Goal: Task Accomplishment & Management: Use online tool/utility

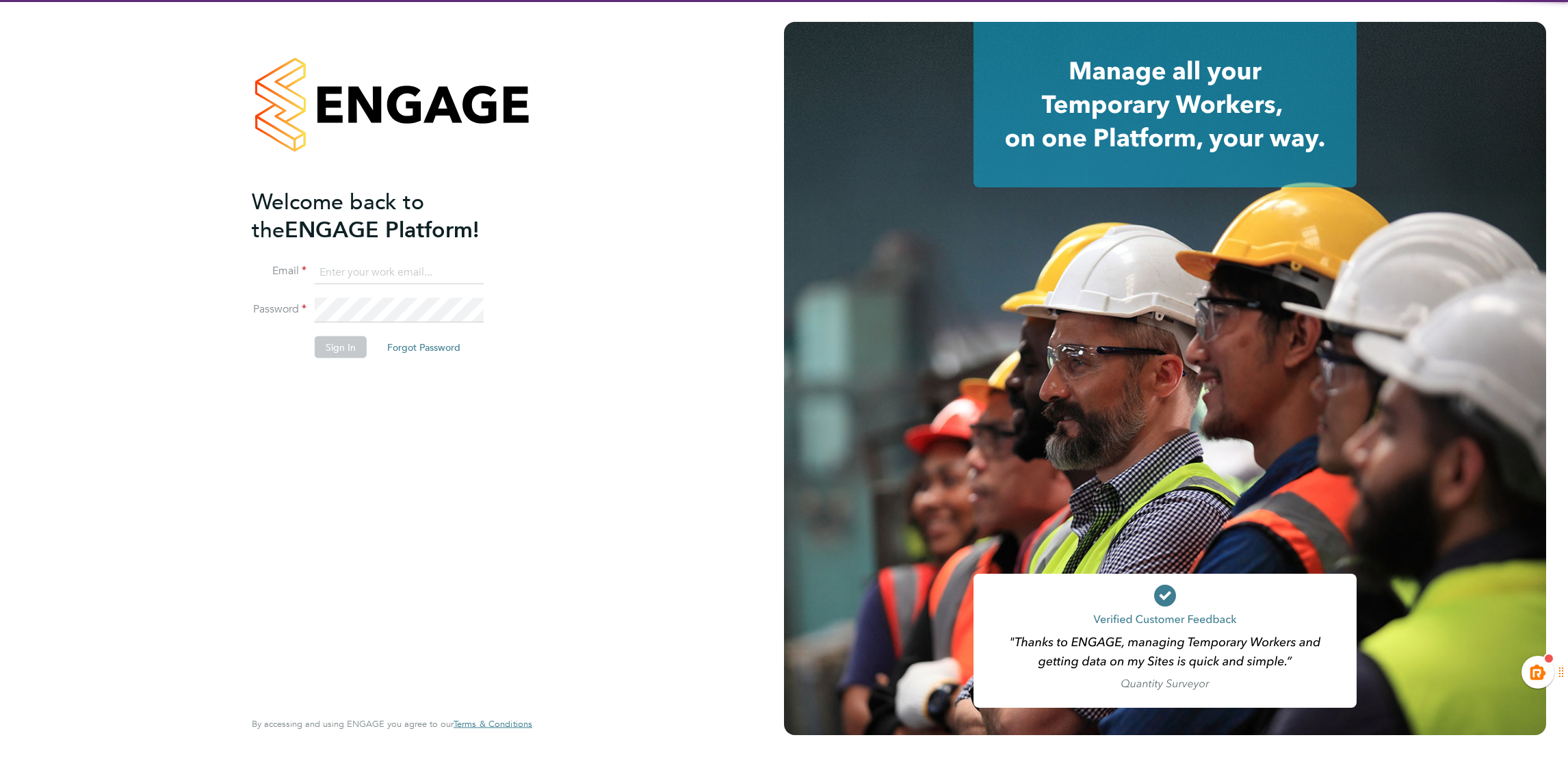
type input "[EMAIL_ADDRESS][PERSON_NAME][DOMAIN_NAME]"
click at [356, 351] on button "Sign In" at bounding box center [340, 348] width 52 height 22
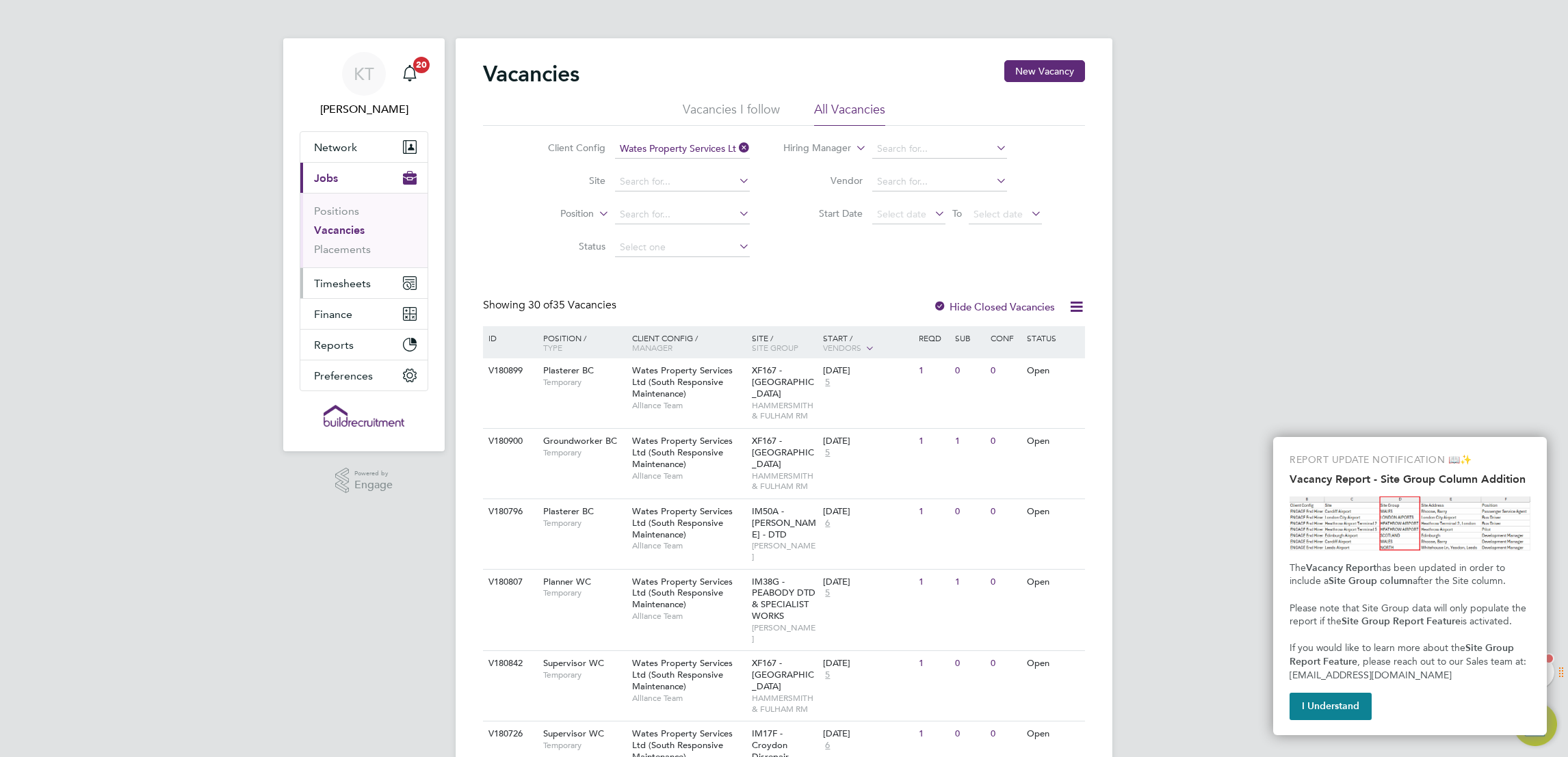
click at [351, 292] on button "Timesheets" at bounding box center [364, 283] width 127 height 30
click at [344, 253] on li "Timesheets" at bounding box center [365, 245] width 102 height 19
click at [370, 282] on button "Timesheets" at bounding box center [364, 283] width 127 height 30
click at [348, 238] on link "Timesheets" at bounding box center [343, 242] width 57 height 13
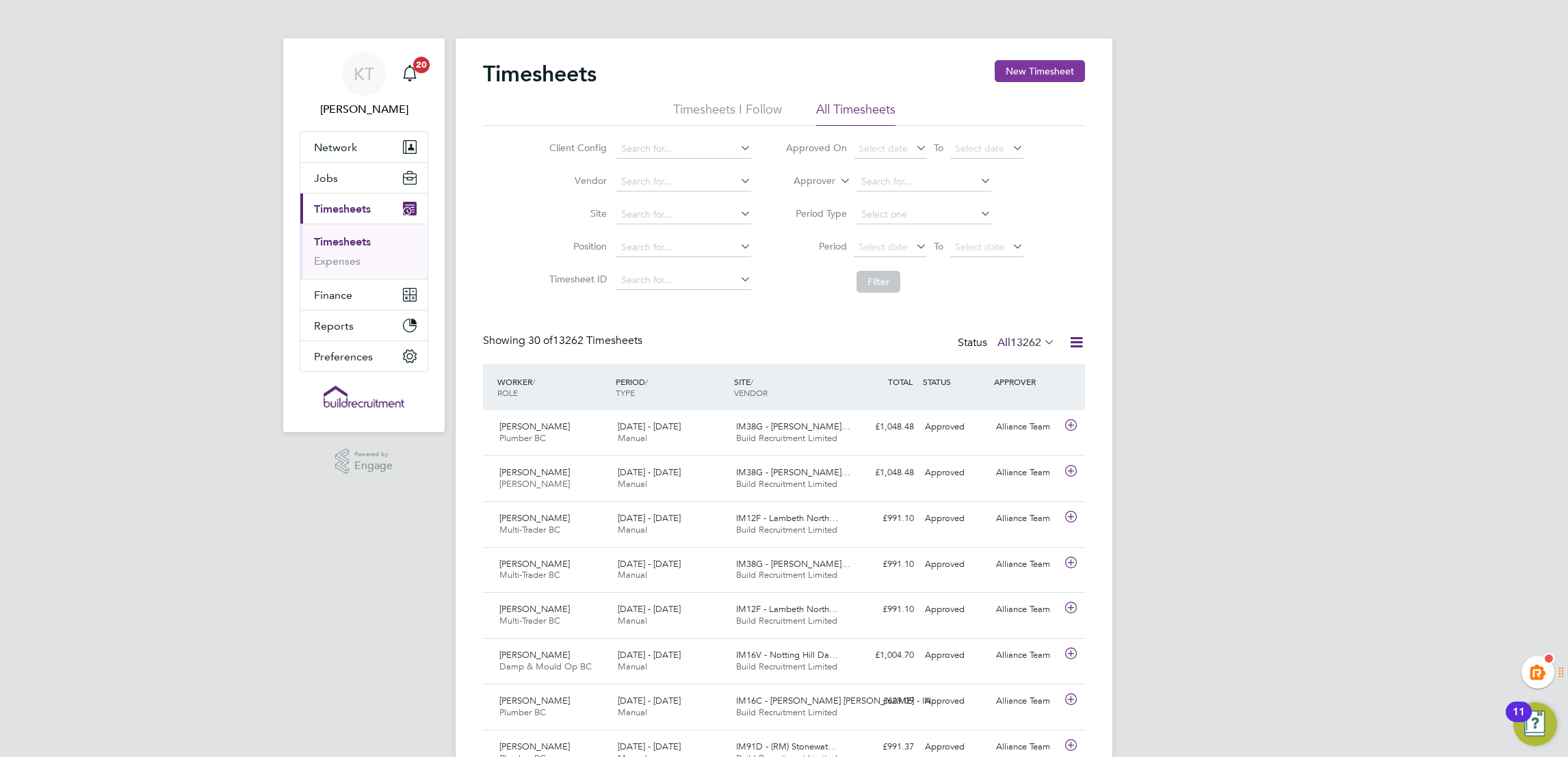
click at [1040, 61] on button "New Timesheet" at bounding box center [1040, 71] width 91 height 22
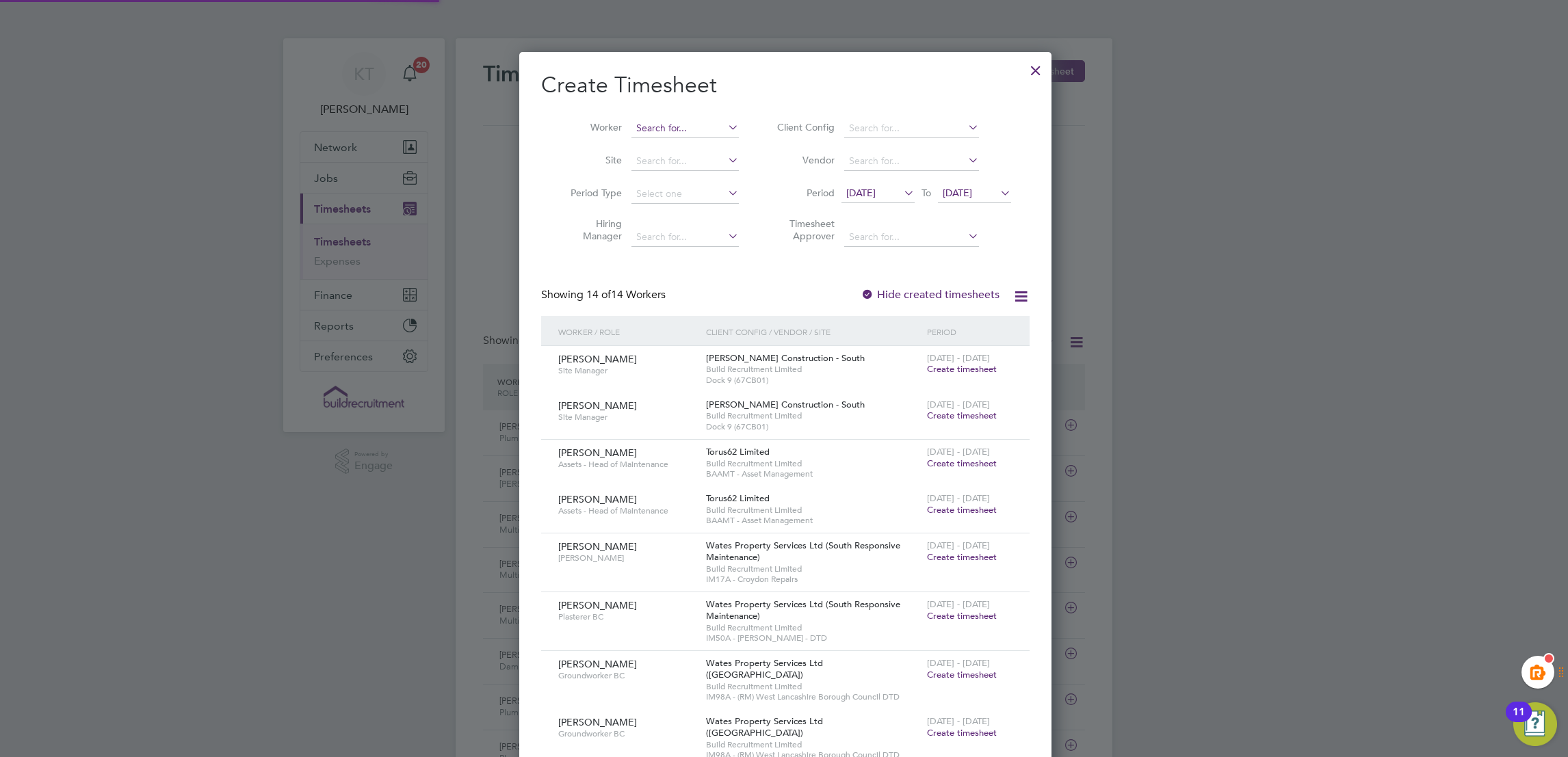
click at [660, 127] on input at bounding box center [685, 129] width 107 height 19
type input "darren clarke"
click at [674, 137] on ul "Darren Clarke" at bounding box center [715, 146] width 174 height 20
click at [689, 128] on input at bounding box center [685, 129] width 107 height 19
click at [716, 145] on b "Clarke" at bounding box center [756, 147] width 80 height 12
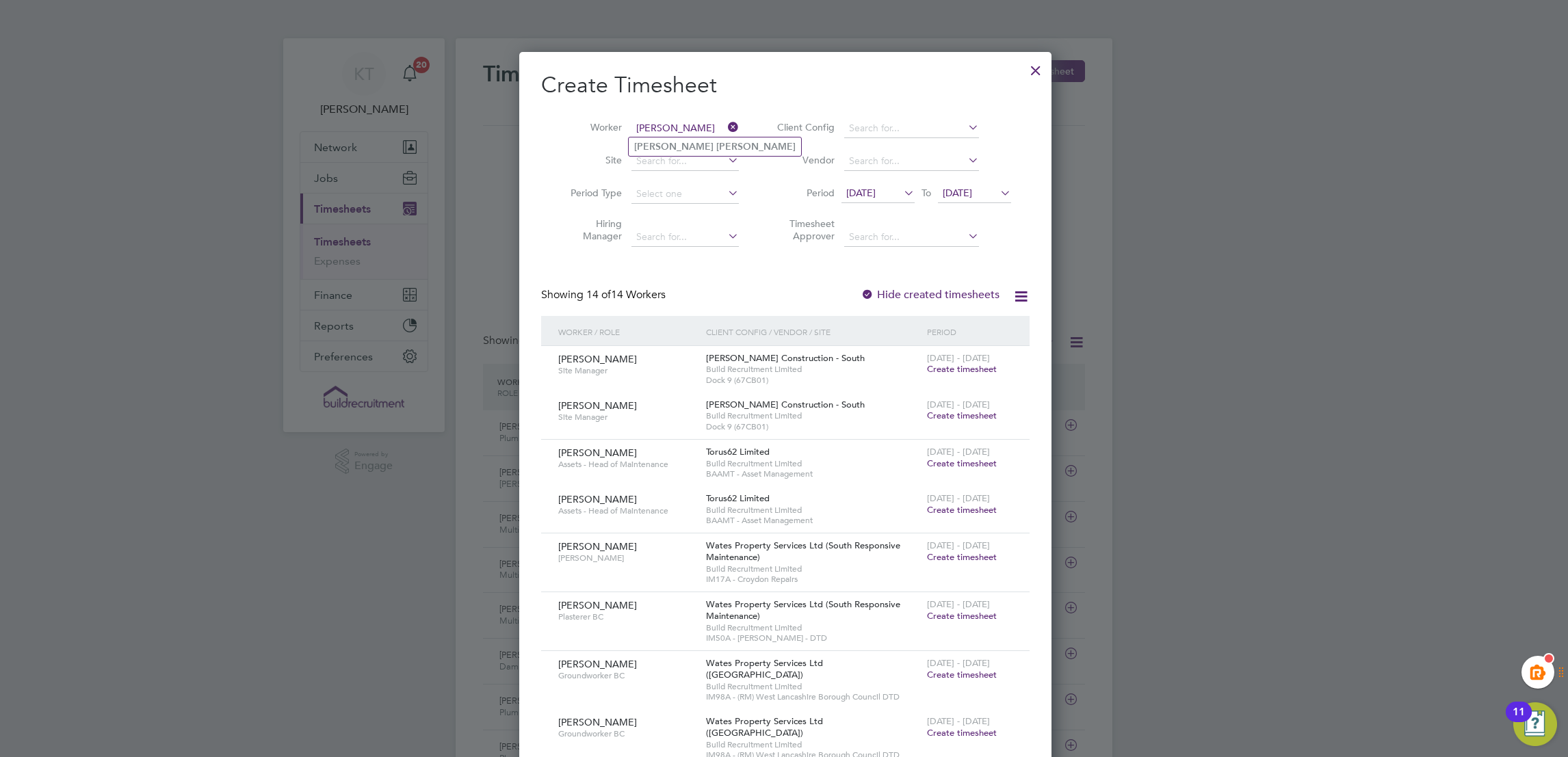
type input "Darren Clarke"
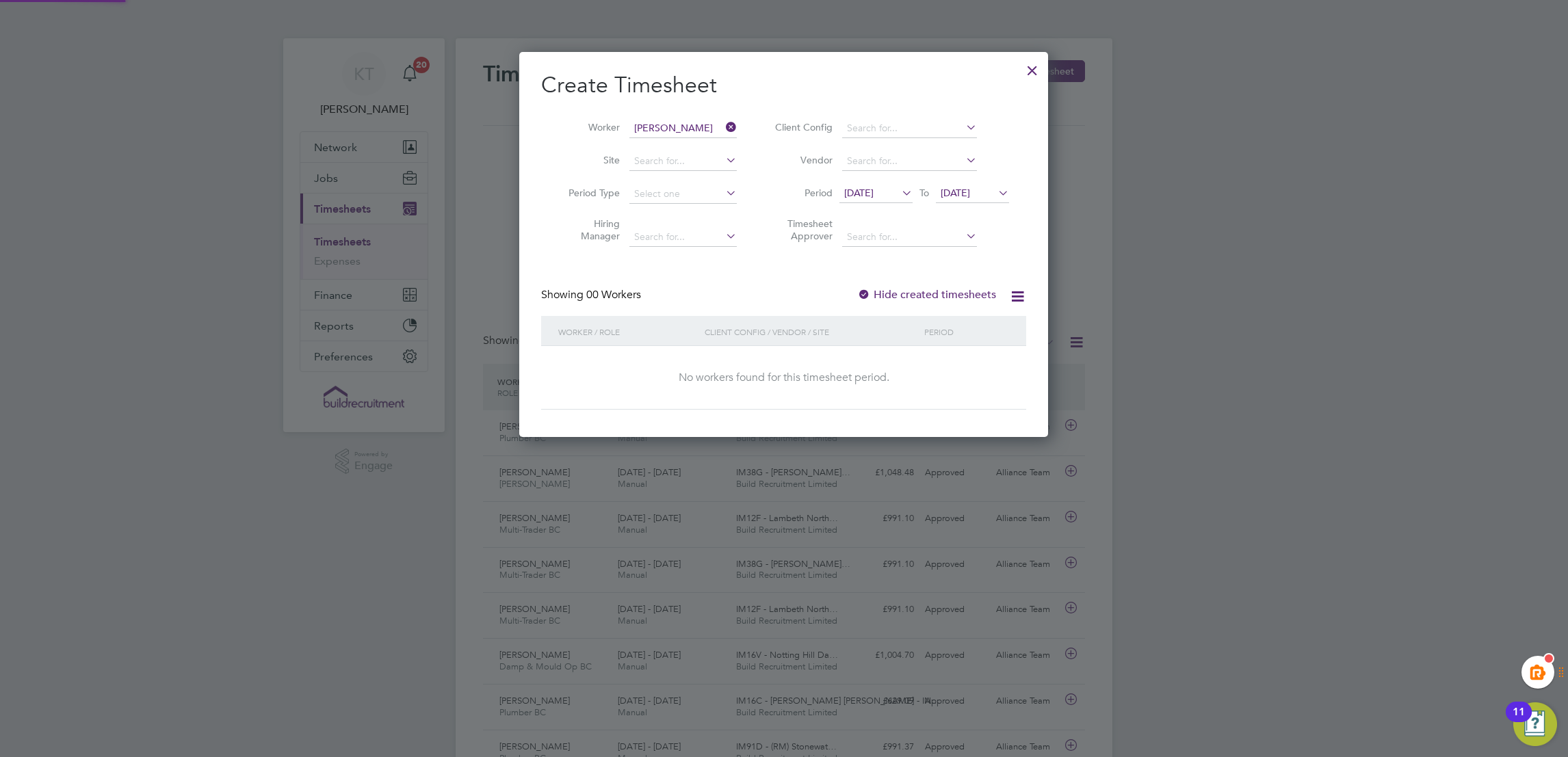
click at [921, 292] on label "Hide created timesheets" at bounding box center [926, 294] width 139 height 14
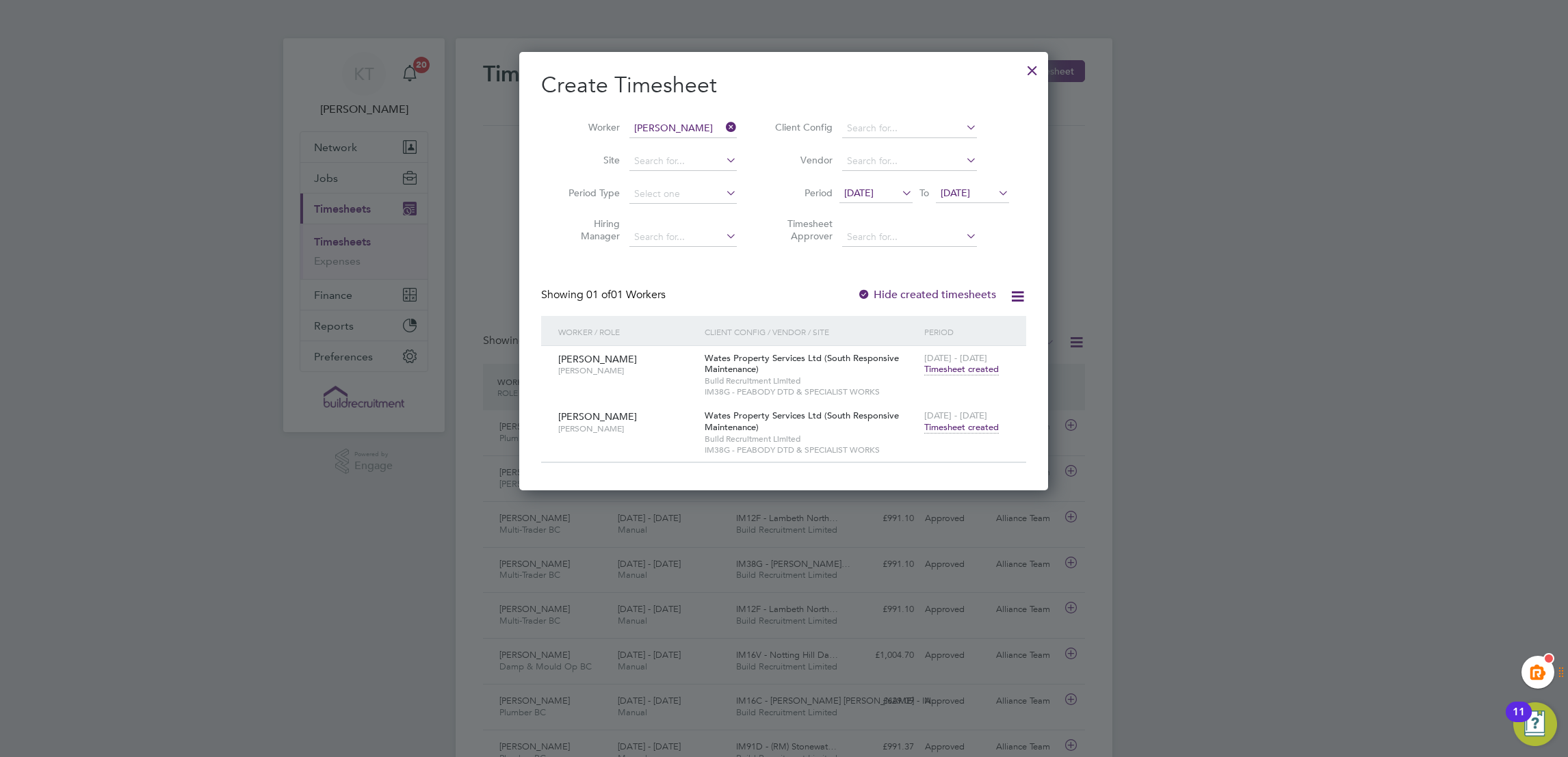
click at [983, 424] on span "Timesheet created" at bounding box center [962, 427] width 75 height 12
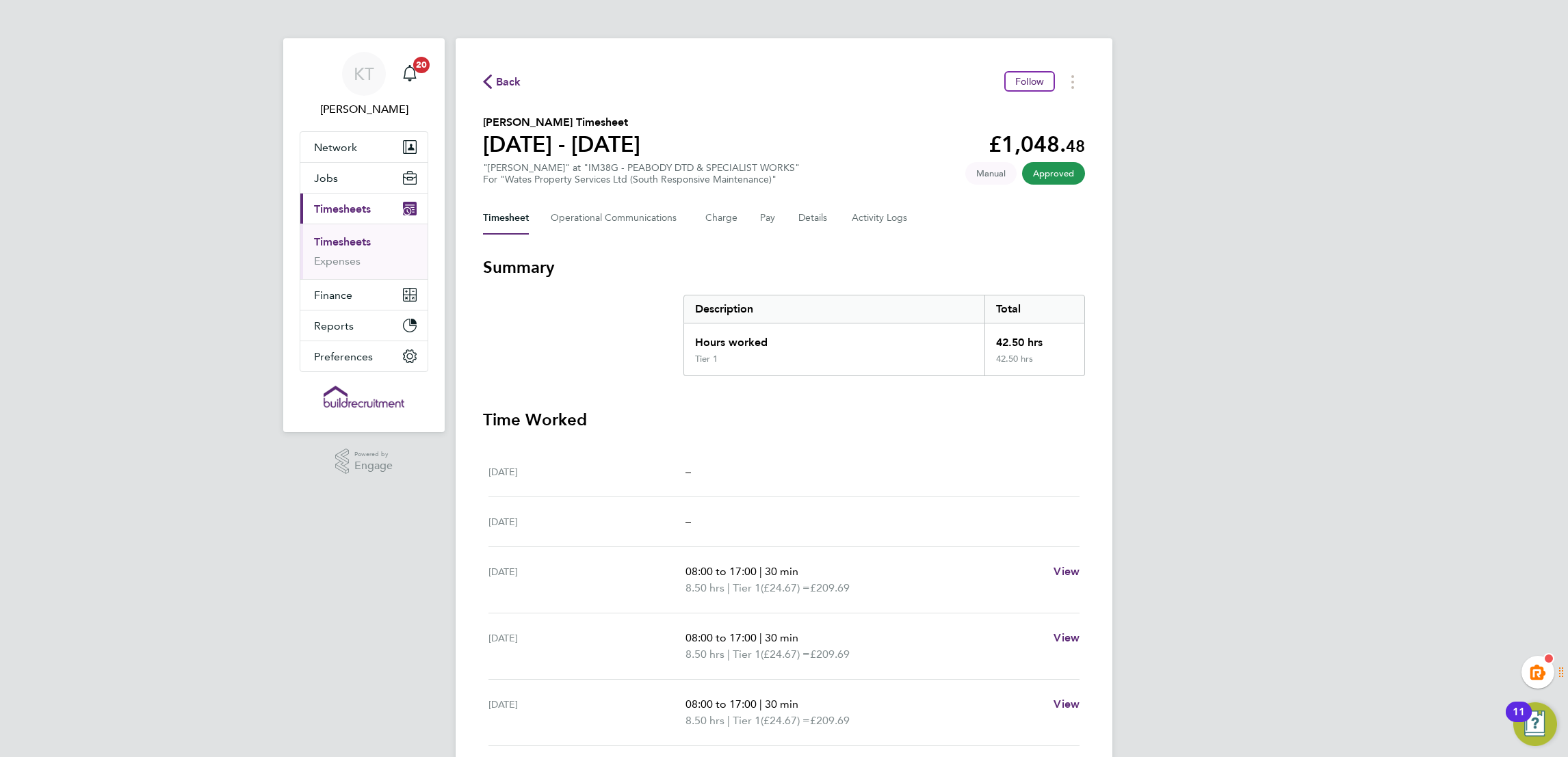
click at [1454, 161] on div "KT Kiera Troutt Notifications 20 Applications: Network Team Members Businesses …" at bounding box center [784, 500] width 1568 height 1000
